Goal: Find specific page/section: Find specific page/section

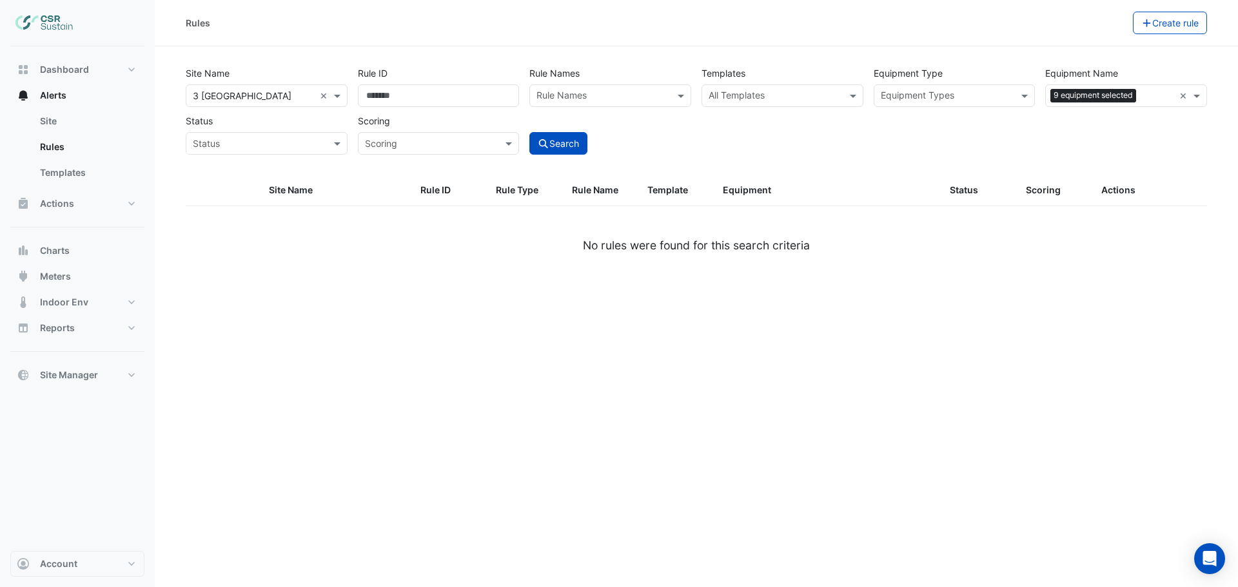
click at [1155, 93] on input "text" at bounding box center [1157, 97] width 33 height 14
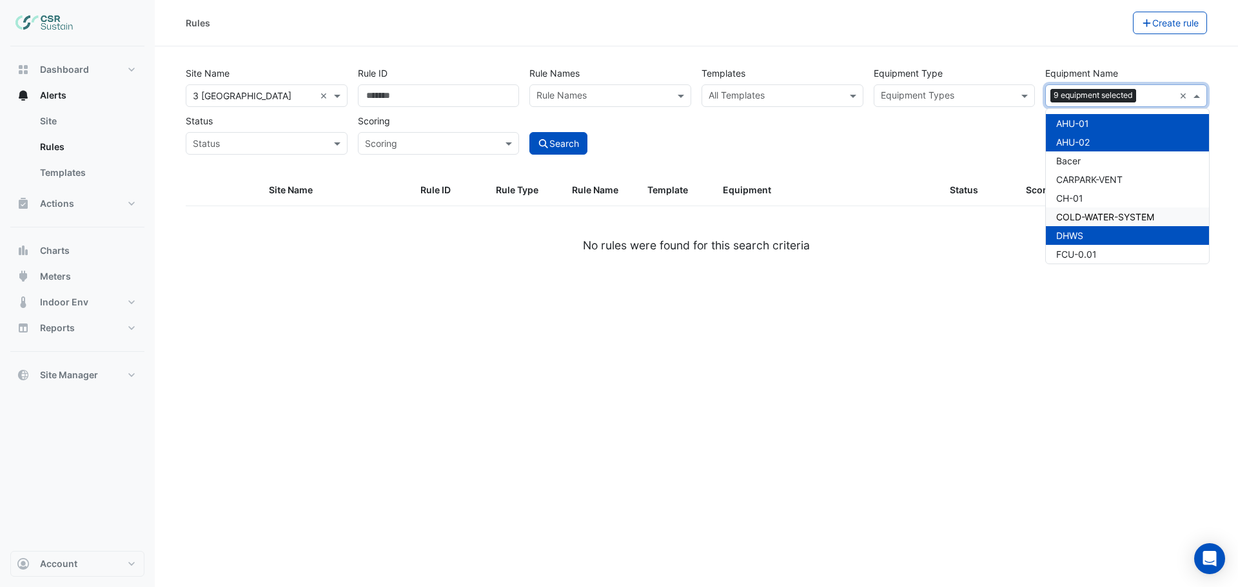
click at [1102, 213] on span "COLD-WATER-SYSTEM" at bounding box center [1105, 216] width 98 height 11
click at [1073, 197] on span "CH-01" at bounding box center [1069, 198] width 27 height 11
click at [1073, 178] on span "CARPARK-VENT" at bounding box center [1089, 179] width 66 height 11
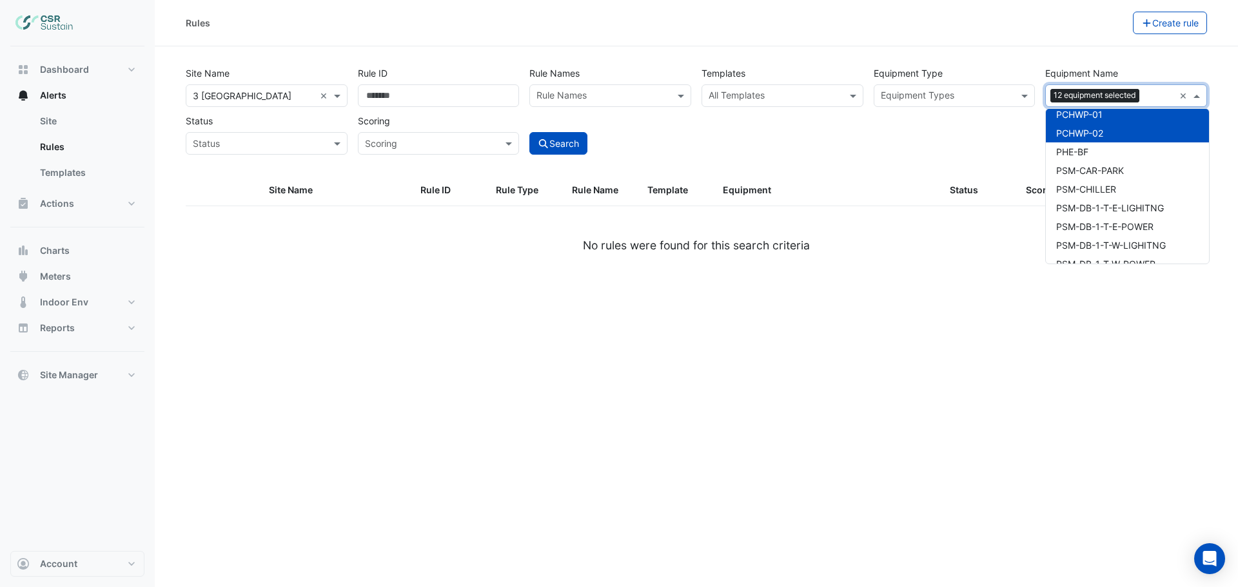
scroll to position [4899, 0]
click at [1082, 162] on span "PHE-BF" at bounding box center [1072, 159] width 32 height 11
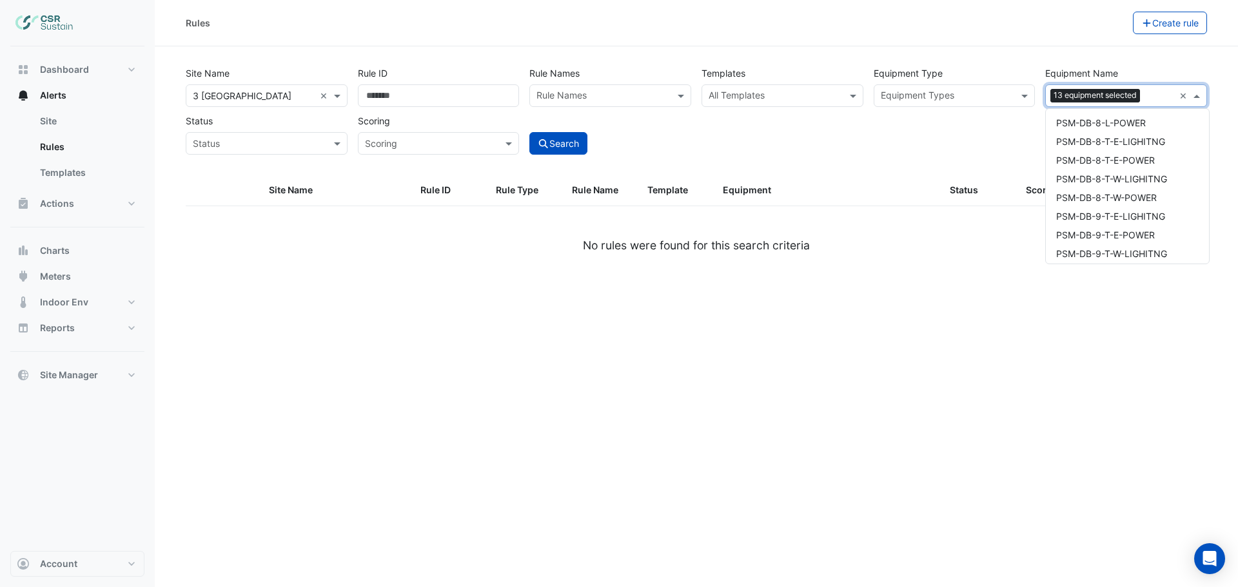
scroll to position [5995, 0]
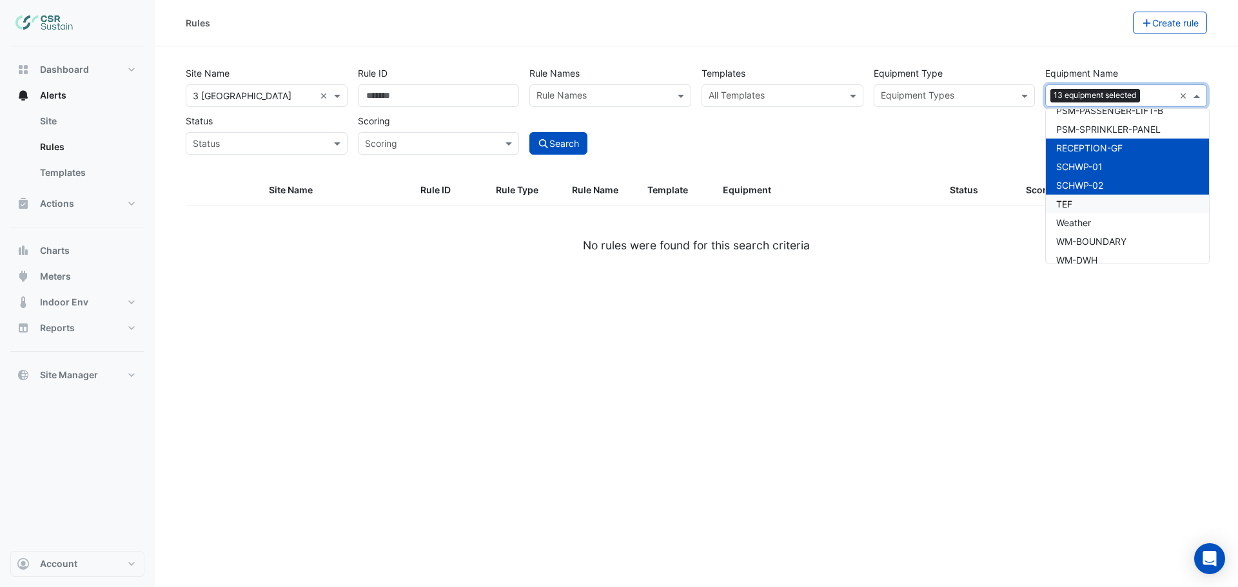
click at [1064, 202] on span "TEF" at bounding box center [1064, 204] width 16 height 11
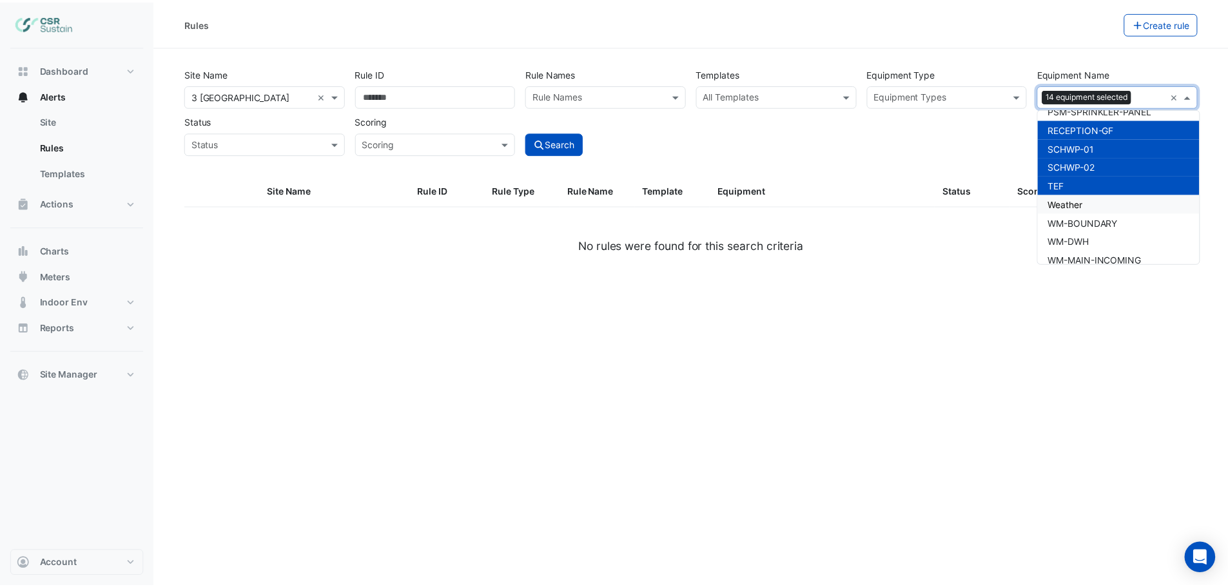
scroll to position [6025, 0]
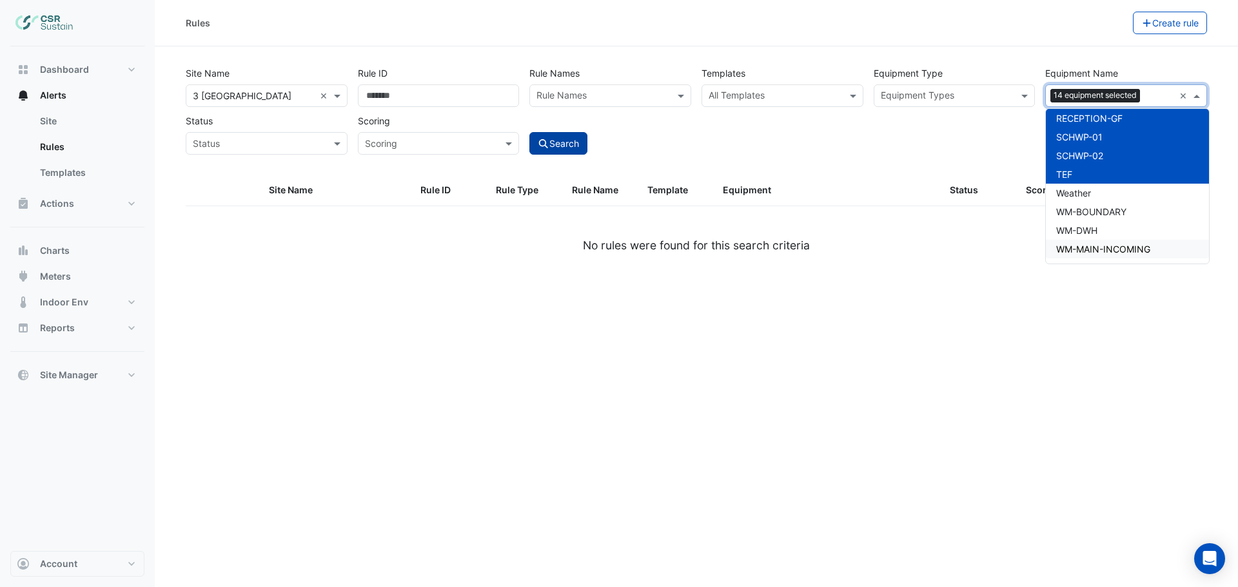
click at [560, 137] on button "Search" at bounding box center [558, 143] width 58 height 23
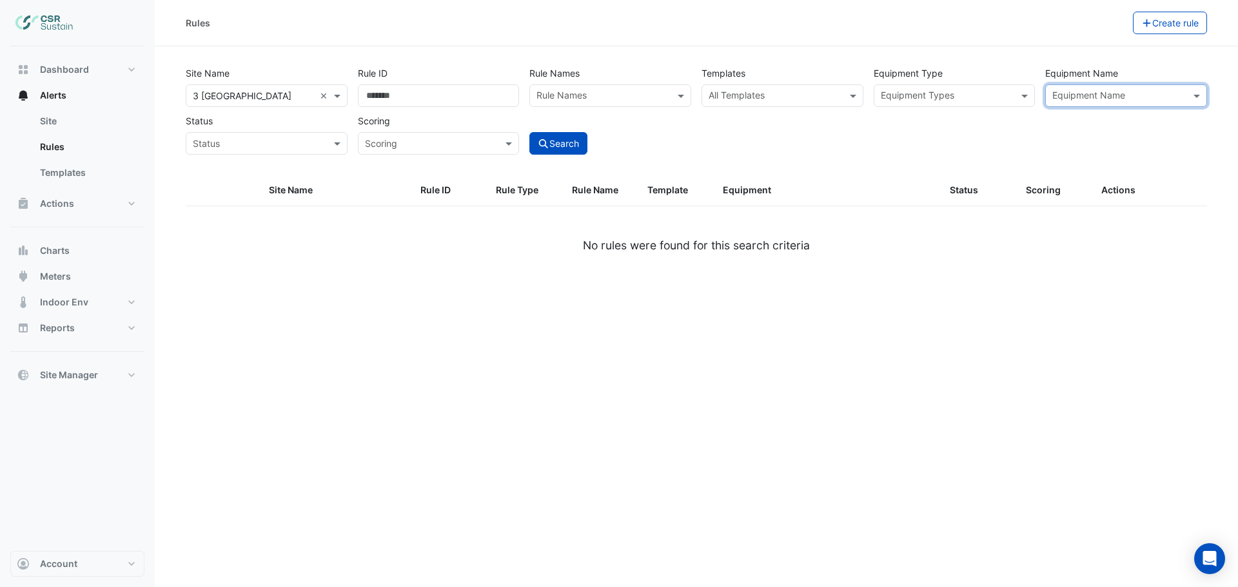
drag, startPoint x: 1182, startPoint y: 94, endPoint x: 1160, endPoint y: 98, distance: 22.3
click at [554, 148] on button "Search" at bounding box center [558, 143] width 58 height 23
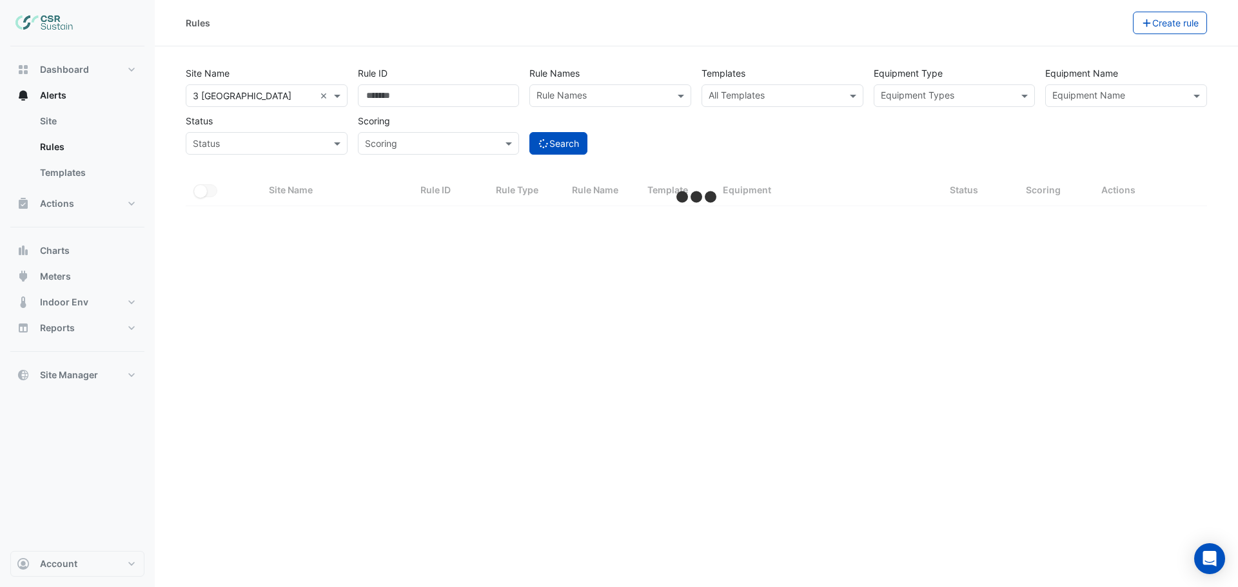
select select "***"
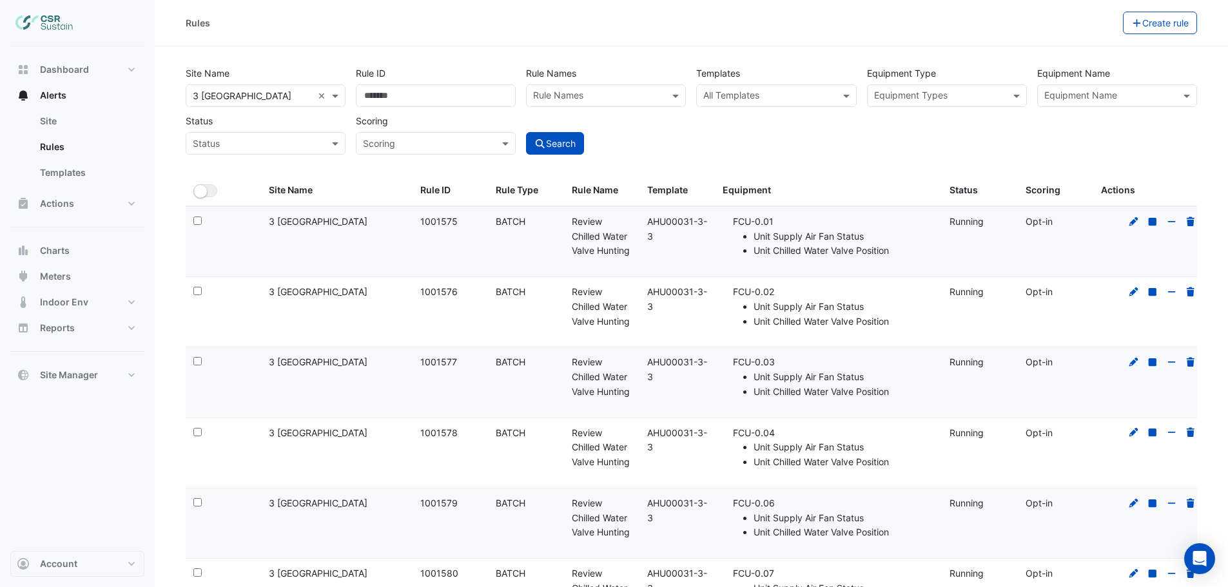
click at [233, 95] on input "text" at bounding box center [253, 97] width 120 height 14
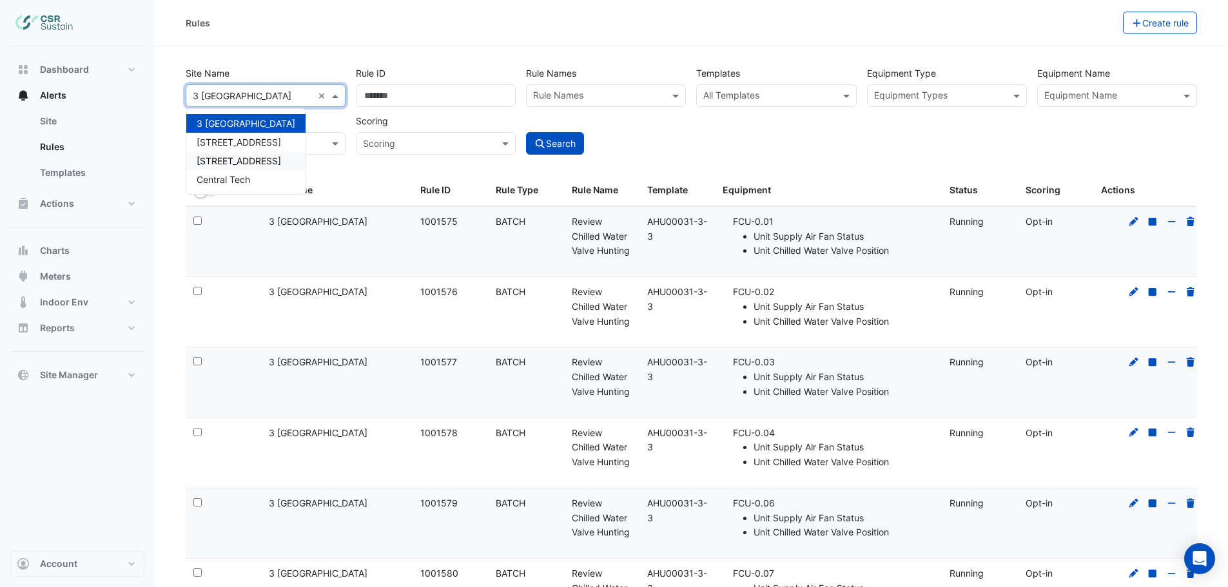
click at [230, 157] on span "[STREET_ADDRESS]" at bounding box center [239, 160] width 84 height 11
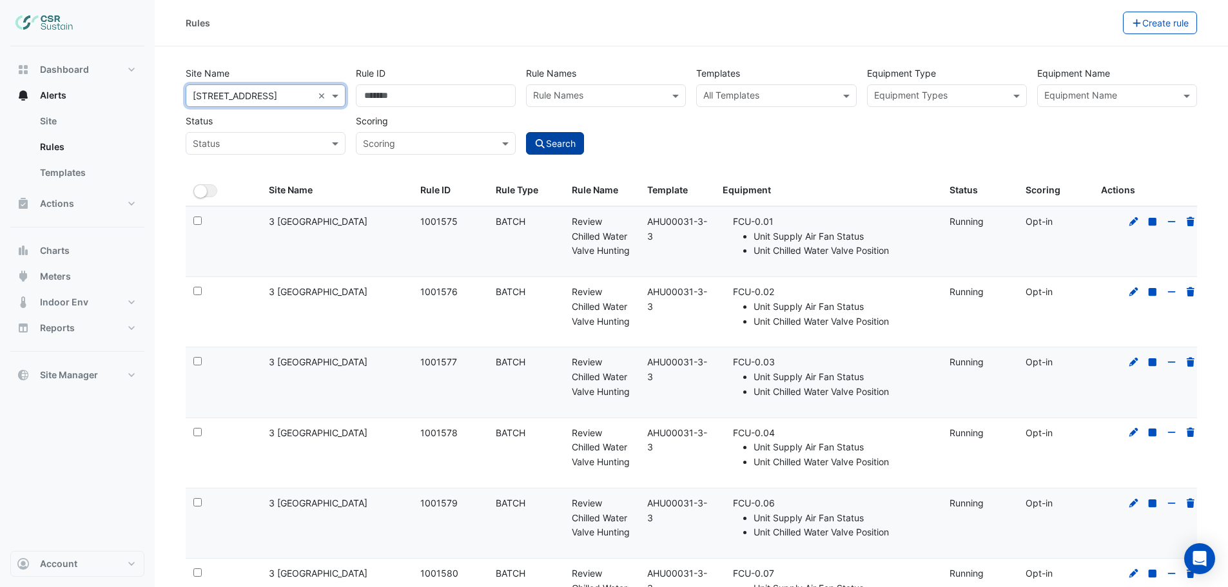
click at [545, 144] on icon "submit" at bounding box center [540, 143] width 12 height 9
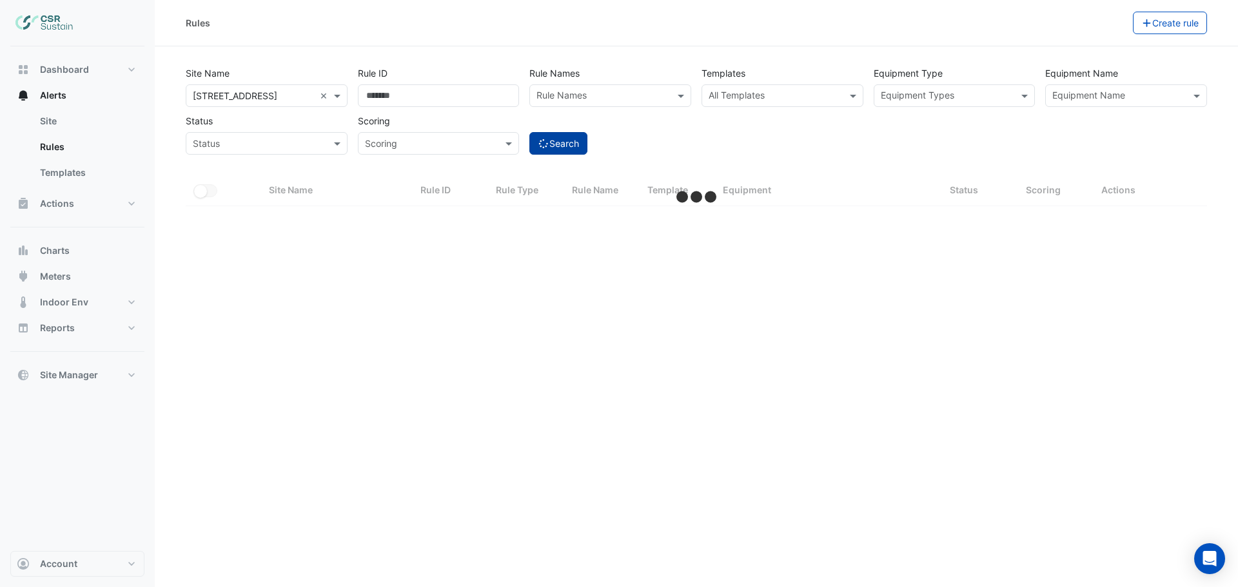
select select "***"
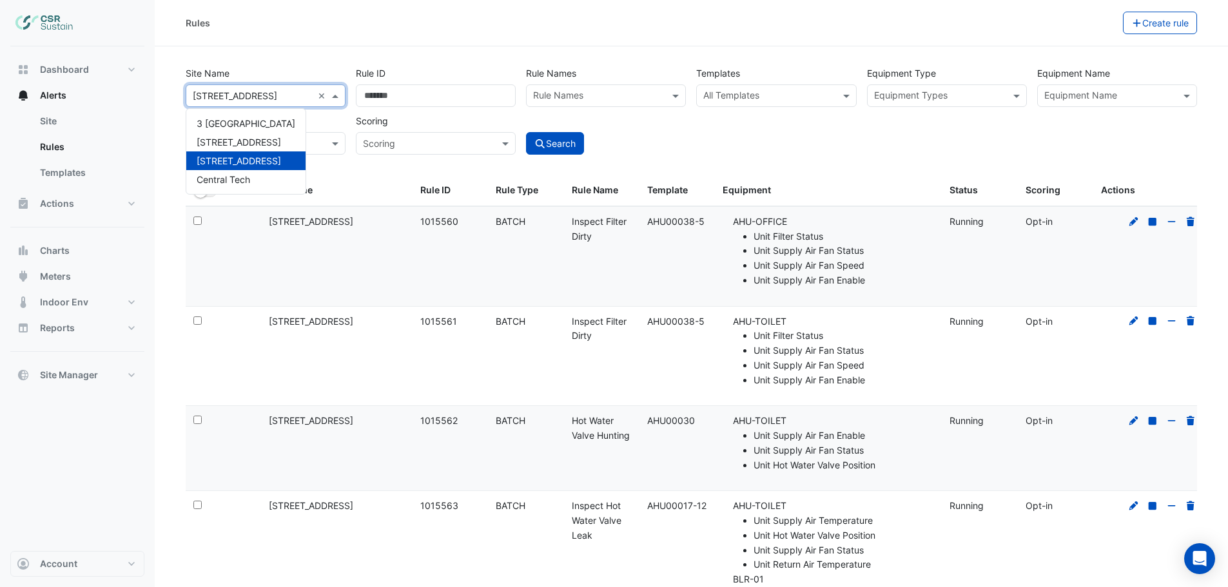
click at [309, 96] on input "text" at bounding box center [253, 97] width 120 height 14
click at [231, 179] on span "Central Tech" at bounding box center [224, 179] width 54 height 11
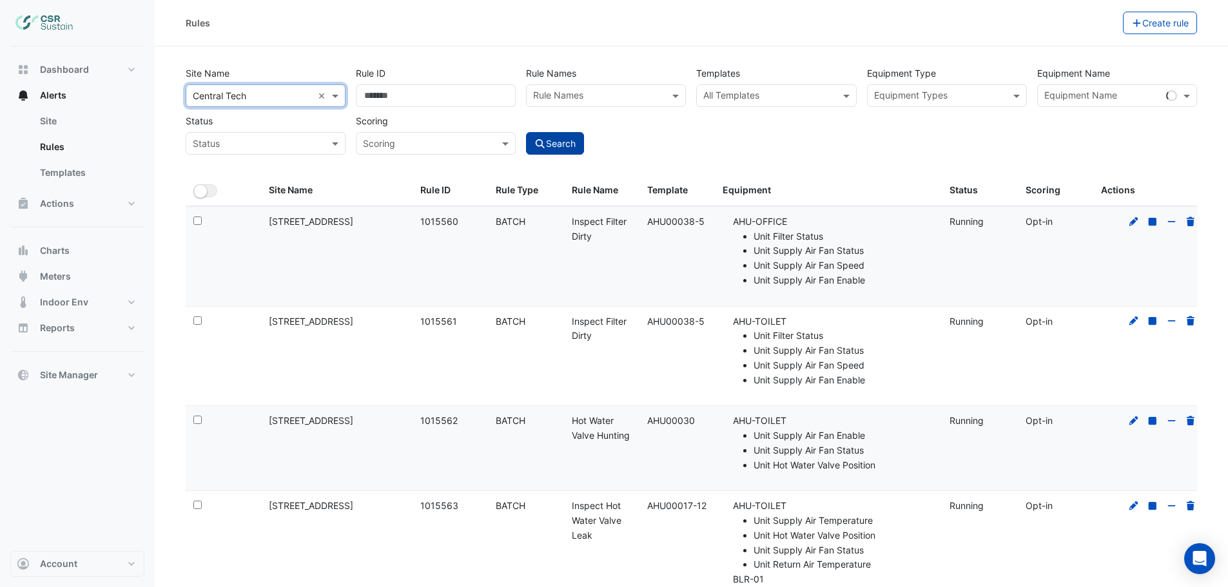
click at [582, 138] on button "Search" at bounding box center [555, 143] width 58 height 23
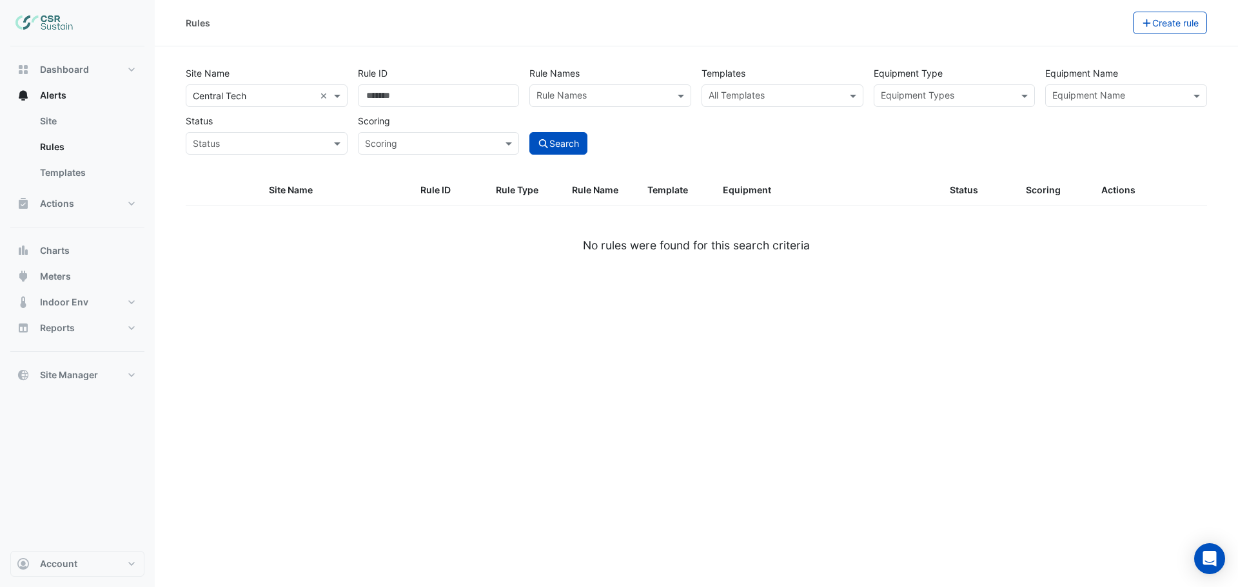
click at [261, 101] on input "text" at bounding box center [254, 97] width 122 height 14
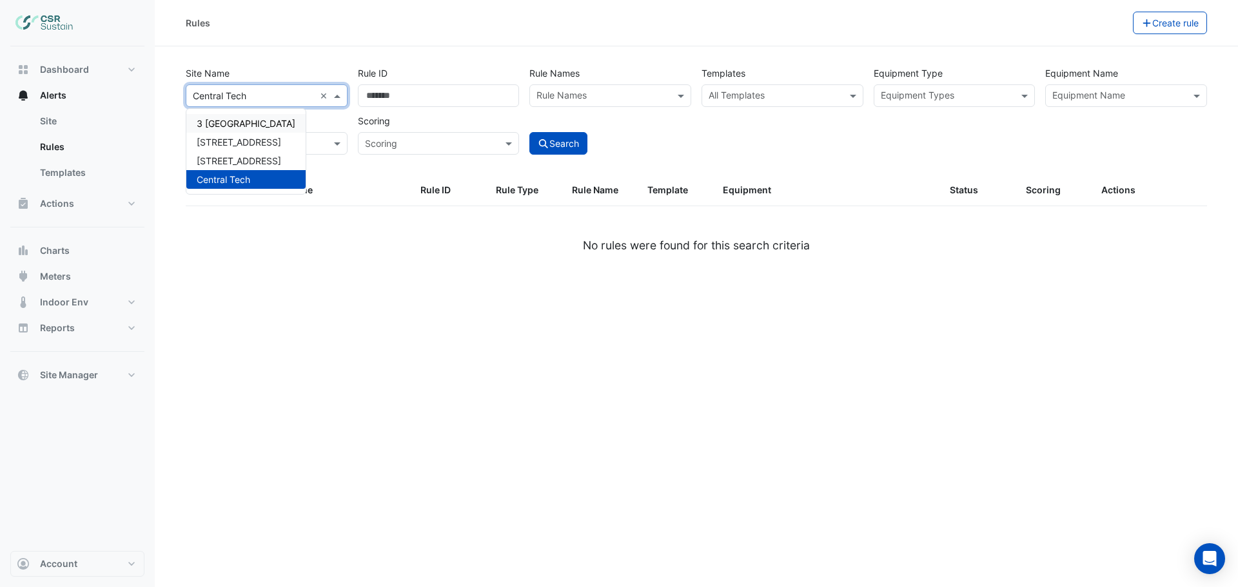
click at [236, 124] on span "3 [GEOGRAPHIC_DATA]" at bounding box center [246, 123] width 99 height 11
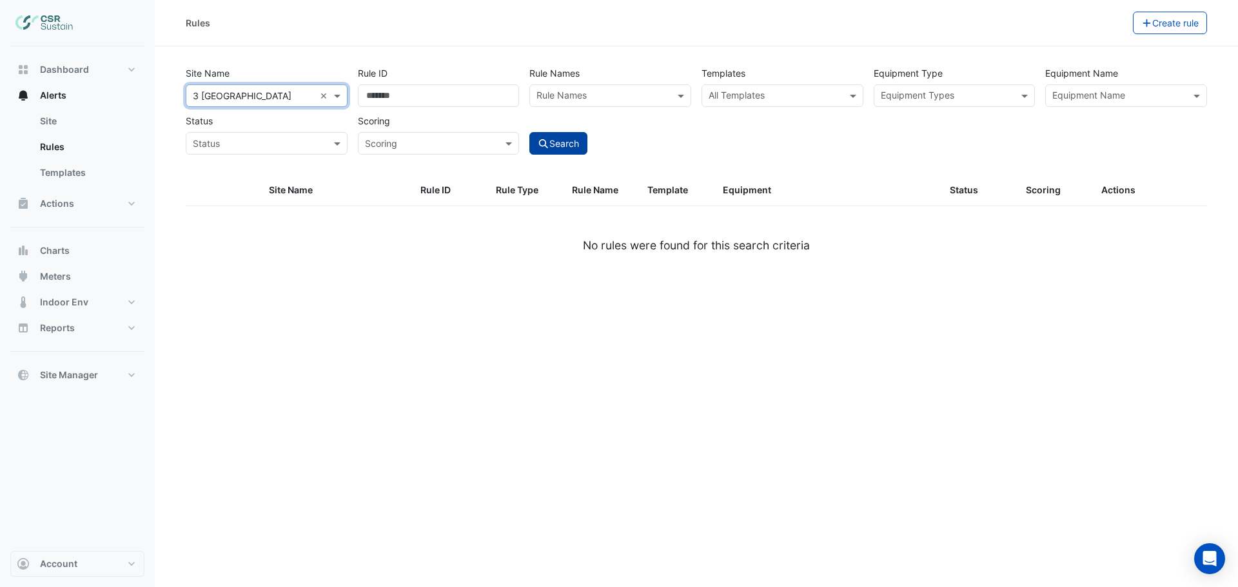
click at [576, 141] on button "Search" at bounding box center [558, 143] width 58 height 23
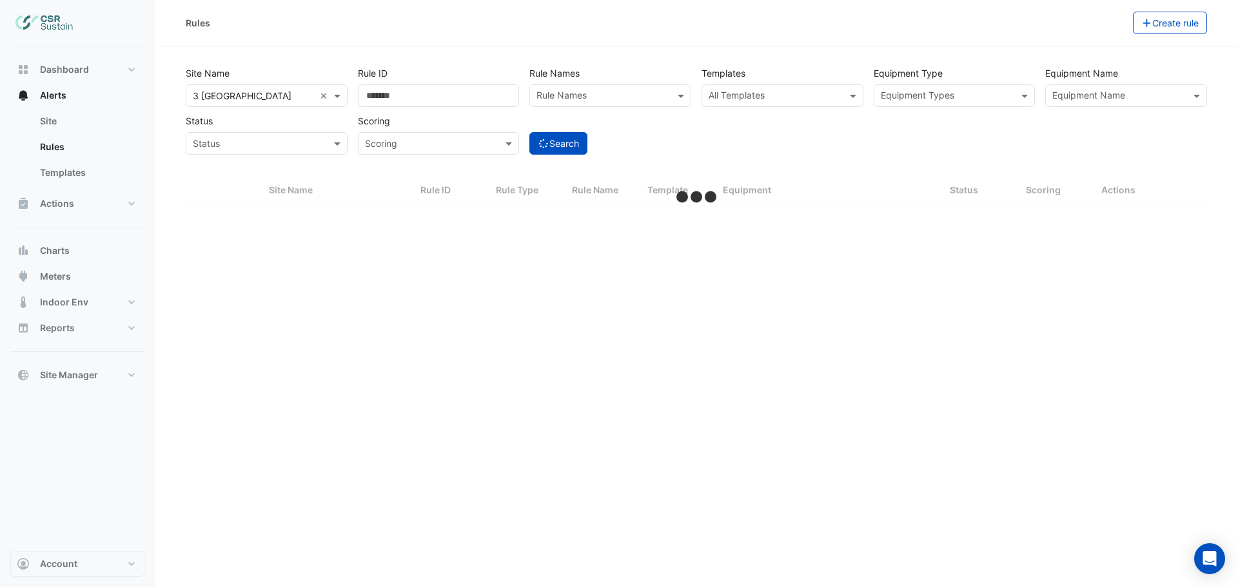
select select "***"
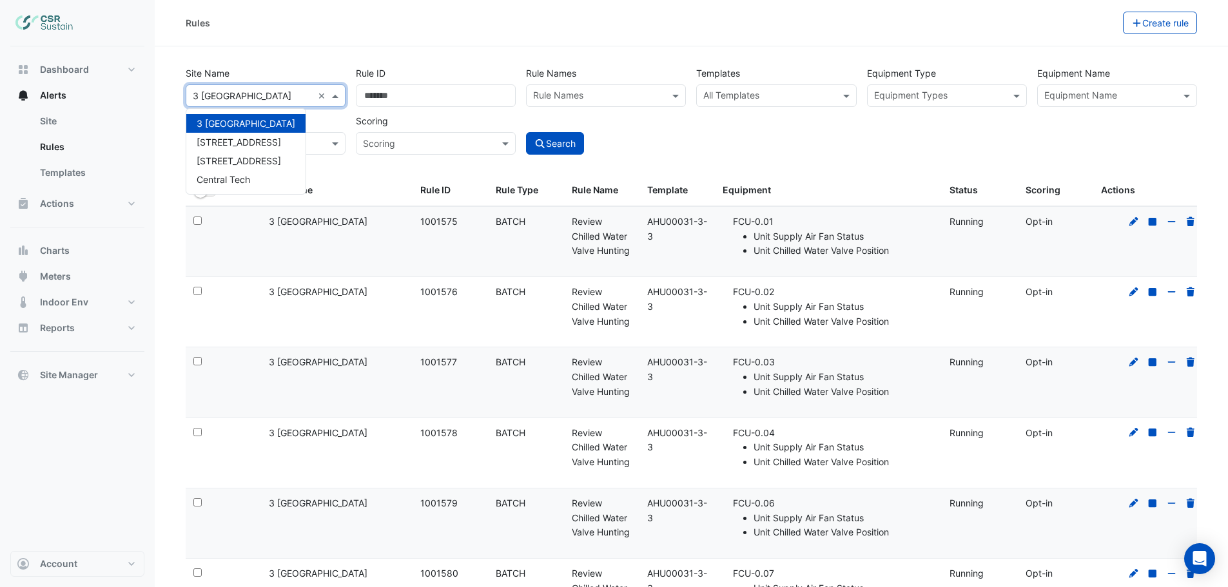
click at [280, 97] on input "text" at bounding box center [253, 97] width 120 height 14
click at [244, 142] on span "[STREET_ADDRESS]" at bounding box center [239, 142] width 84 height 11
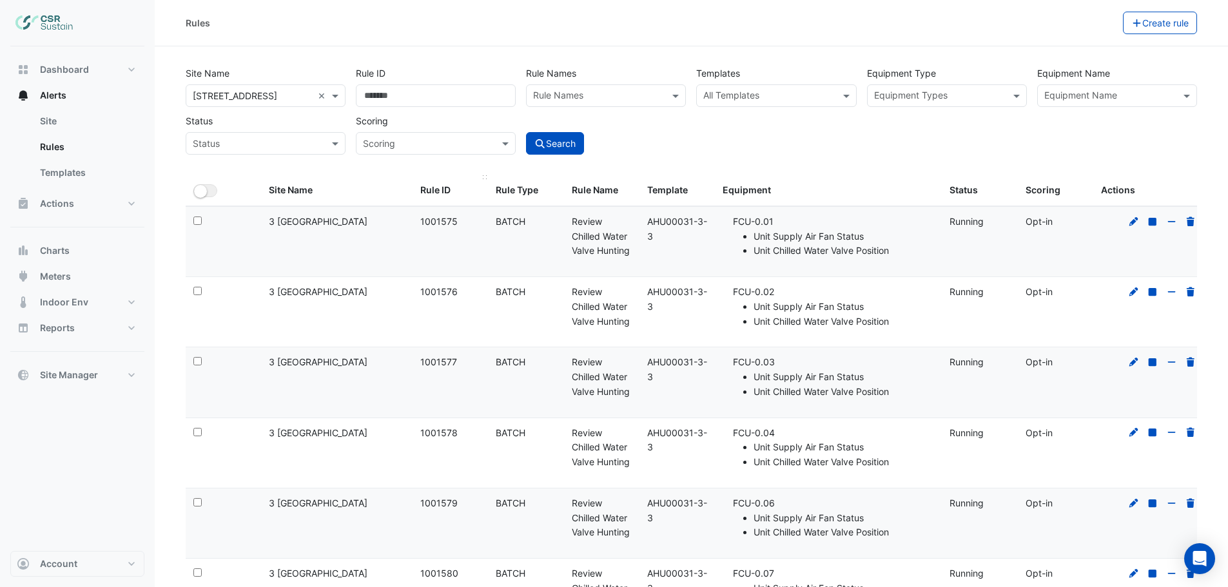
drag, startPoint x: 548, startPoint y: 145, endPoint x: 464, endPoint y: 183, distance: 92.0
click at [548, 145] on button "Search" at bounding box center [555, 143] width 58 height 23
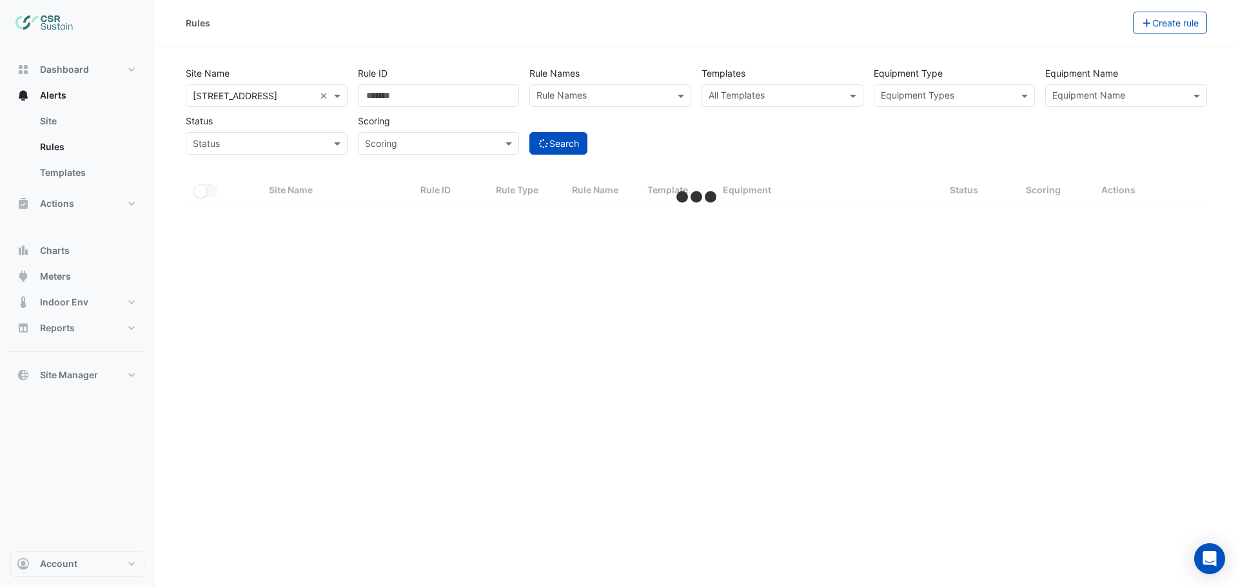
select select "***"
